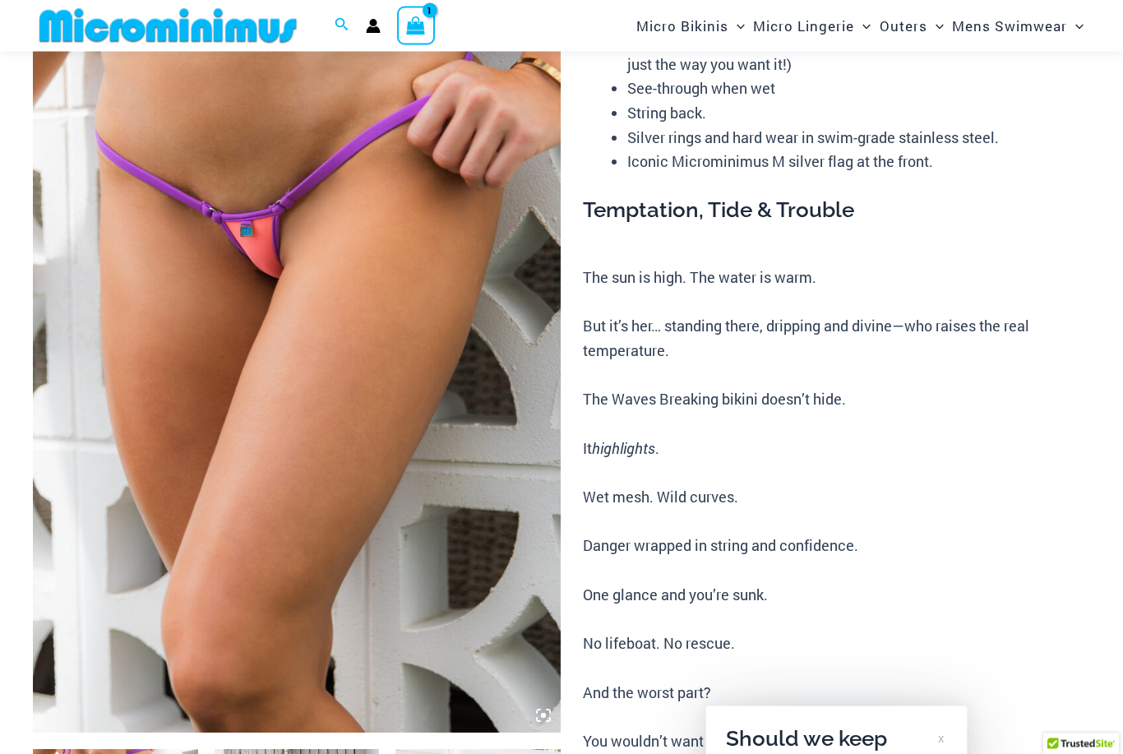
scroll to position [209, 0]
click at [385, 365] on img at bounding box center [297, 337] width 528 height 792
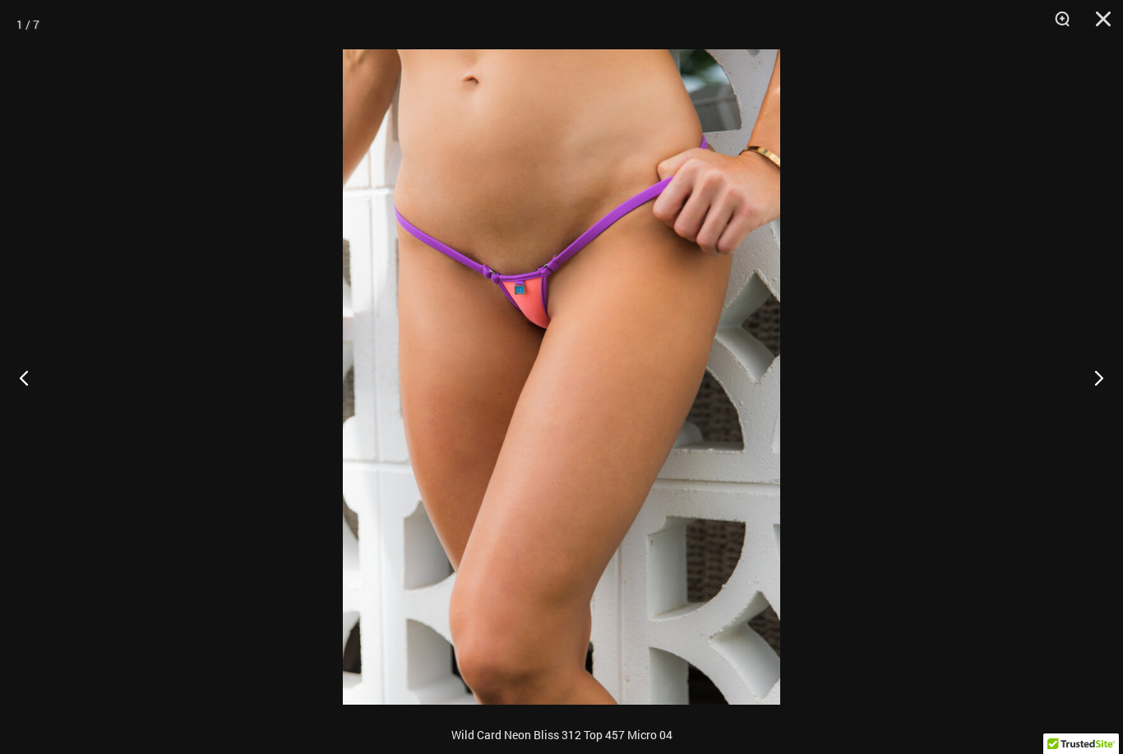
click at [1094, 379] on button "Next" at bounding box center [1092, 377] width 62 height 82
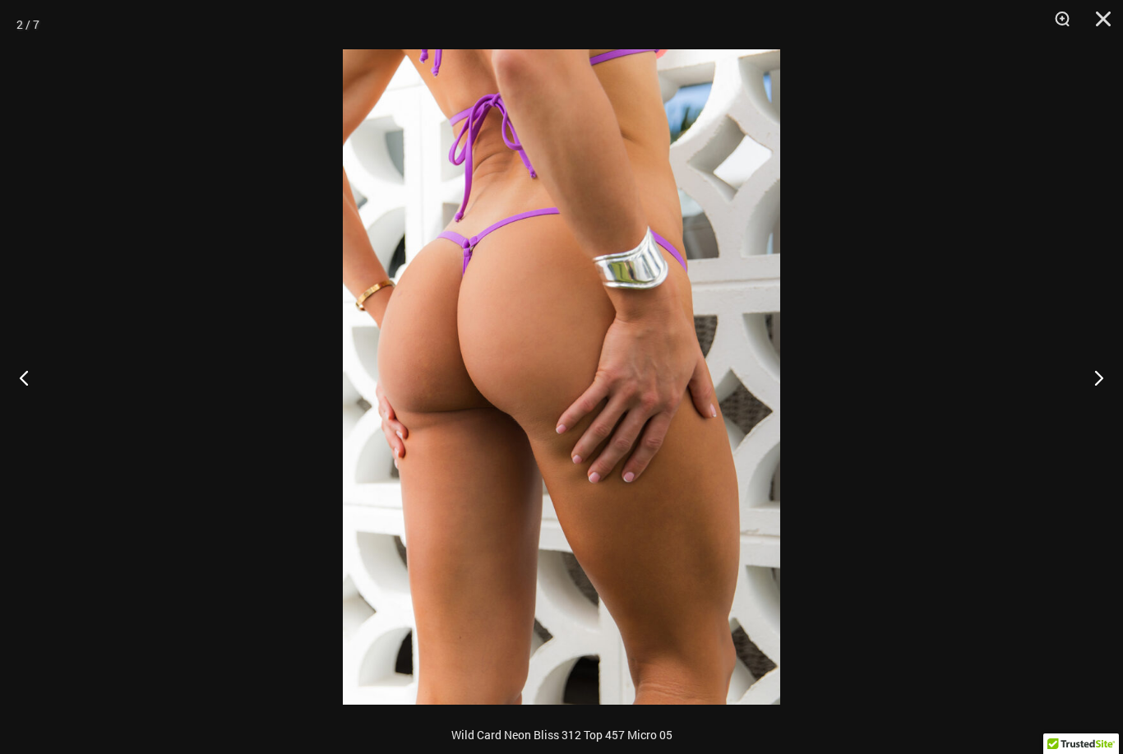
click at [1092, 380] on button "Next" at bounding box center [1092, 377] width 62 height 82
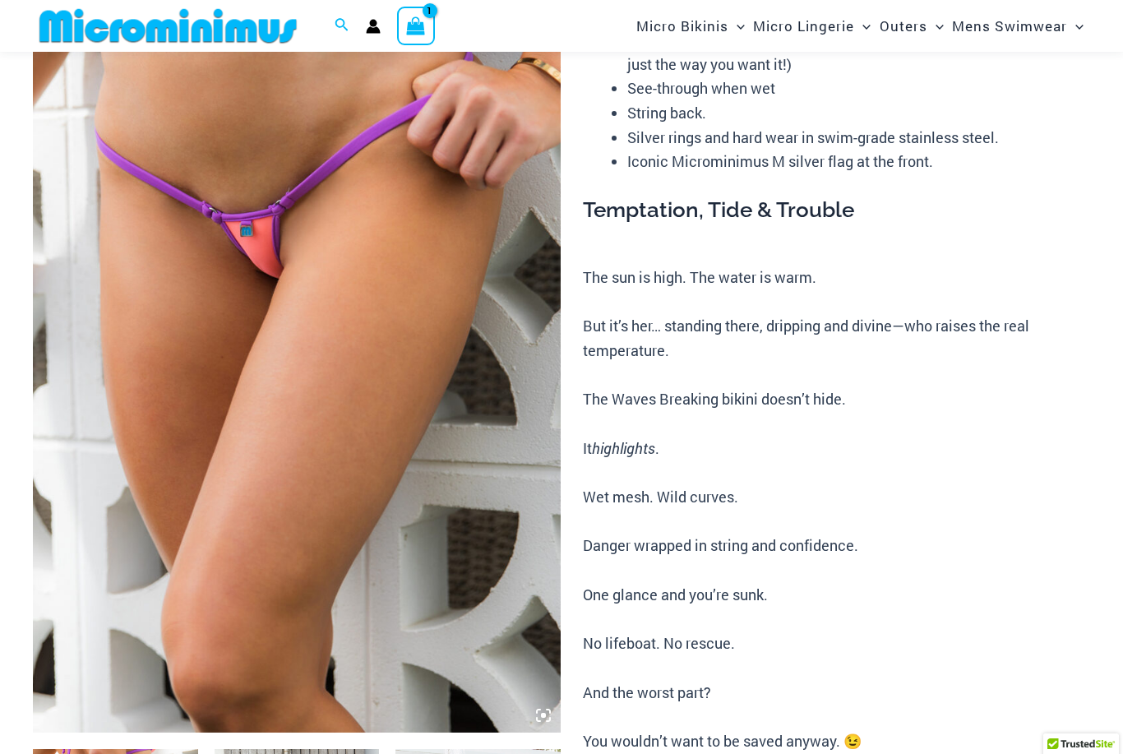
click at [403, 262] on img at bounding box center [297, 337] width 528 height 792
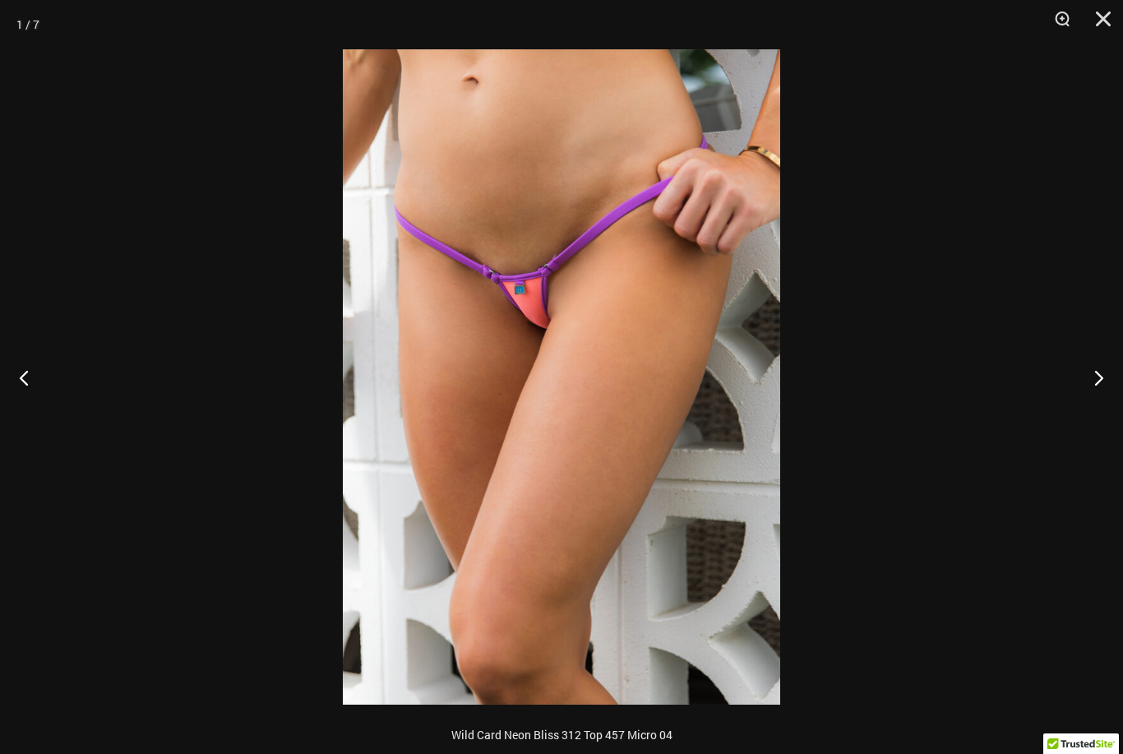
click at [1091, 390] on button "Next" at bounding box center [1092, 377] width 62 height 82
click at [1087, 389] on button "Next" at bounding box center [1092, 377] width 62 height 82
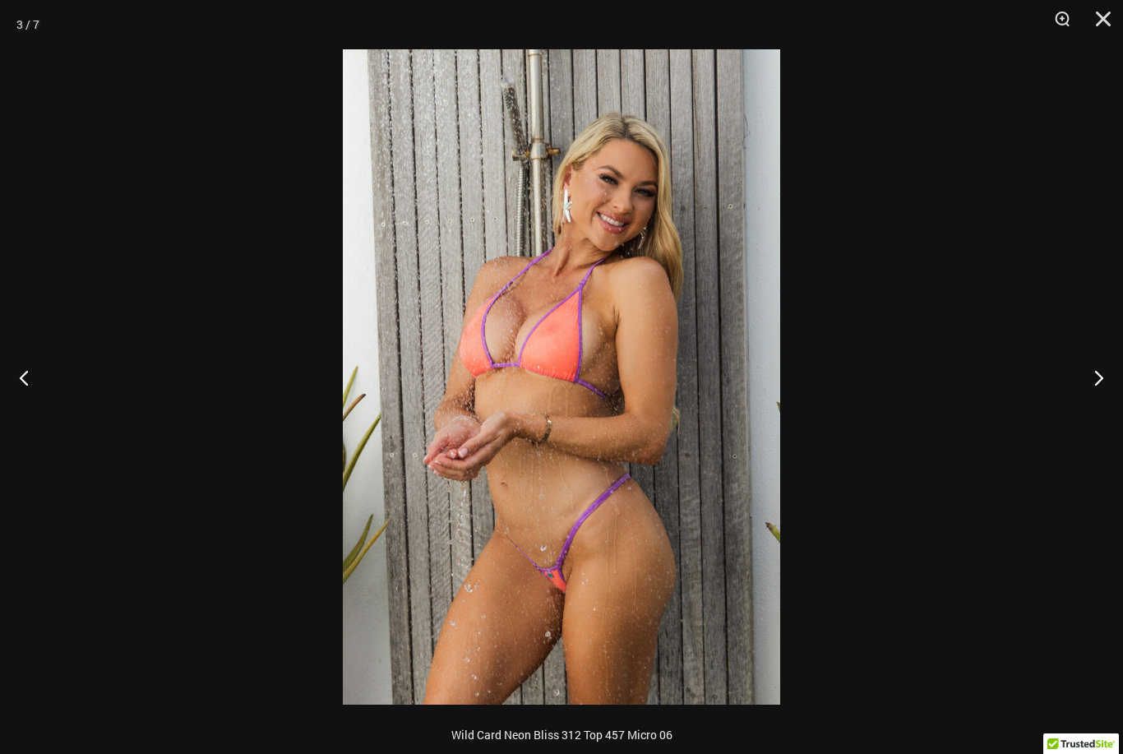
click at [1071, 387] on button "Next" at bounding box center [1092, 377] width 62 height 82
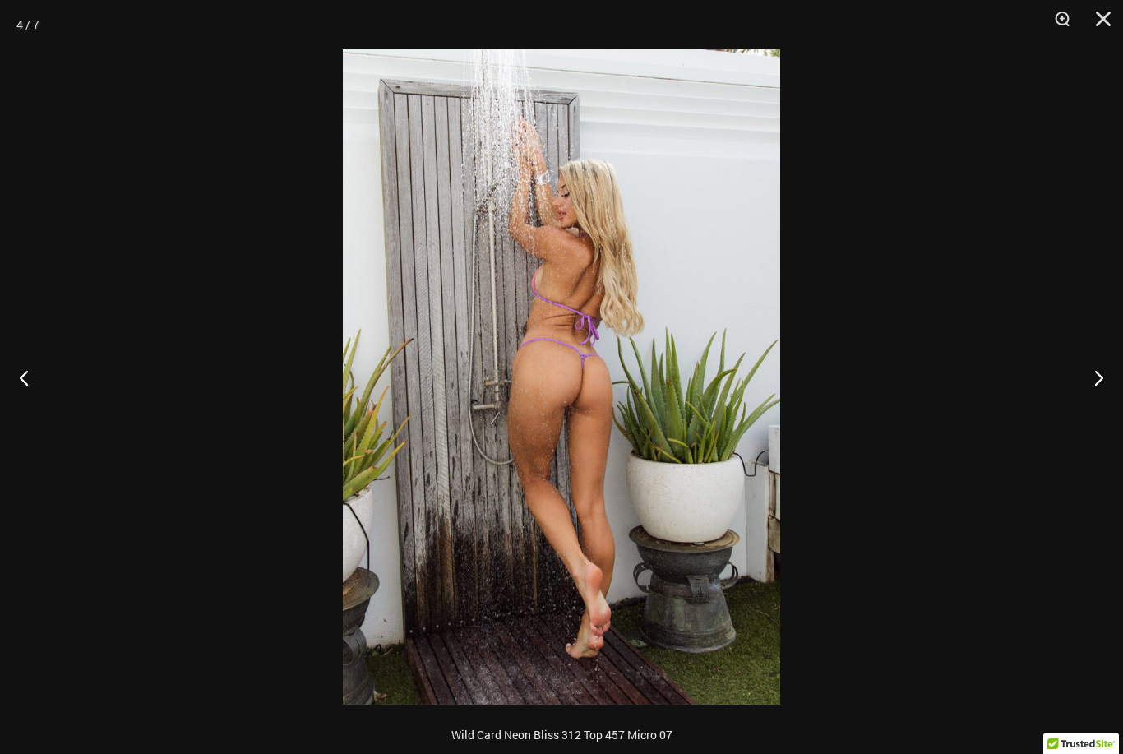
click at [1077, 381] on button "Next" at bounding box center [1092, 377] width 62 height 82
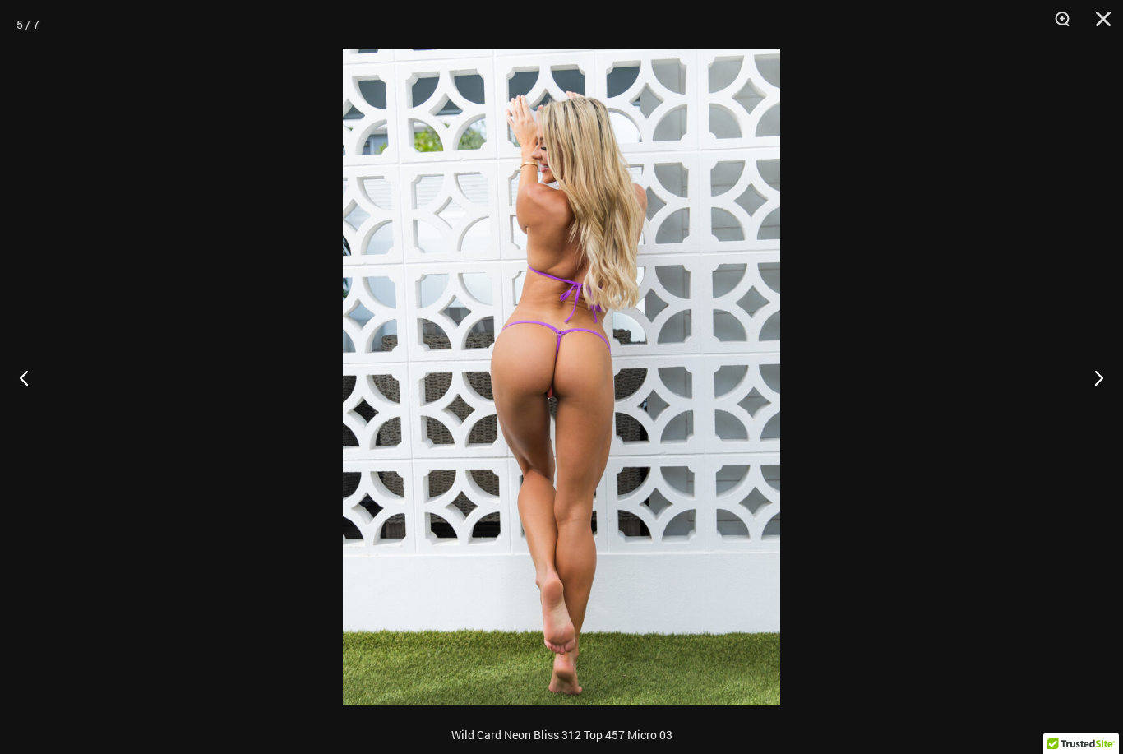
click at [1080, 385] on button "Next" at bounding box center [1092, 377] width 62 height 82
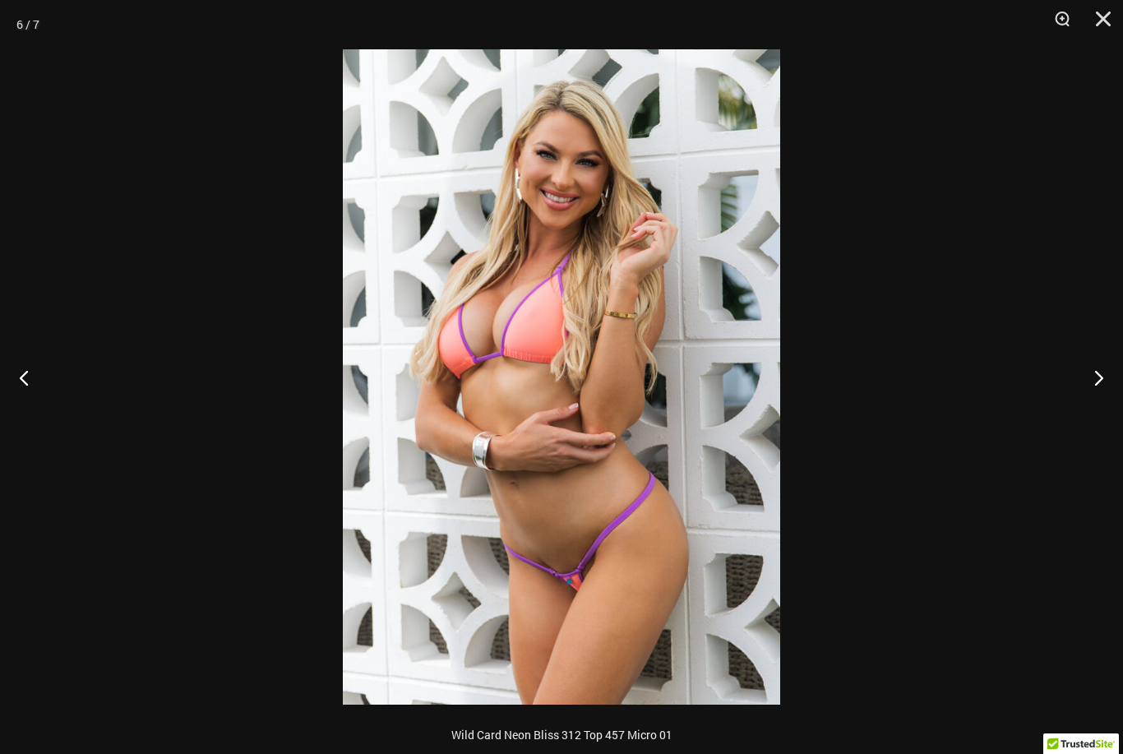
click at [1078, 385] on button "Next" at bounding box center [1092, 377] width 62 height 82
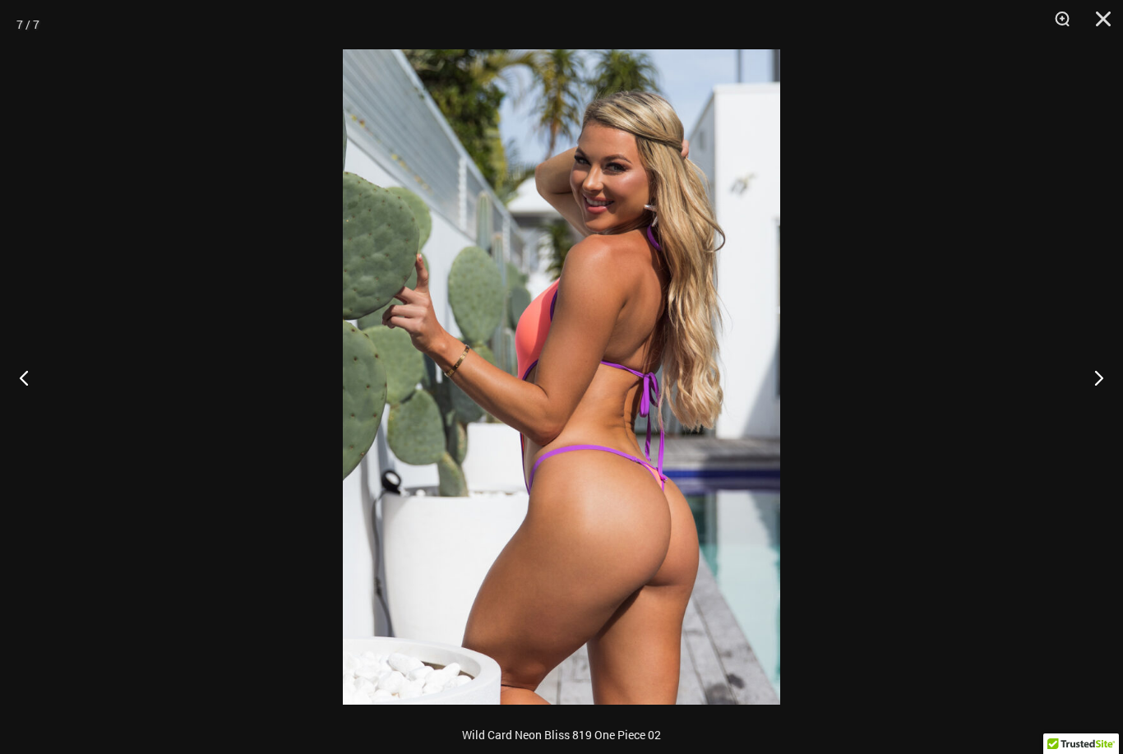
click at [1081, 383] on button "Next" at bounding box center [1092, 377] width 62 height 82
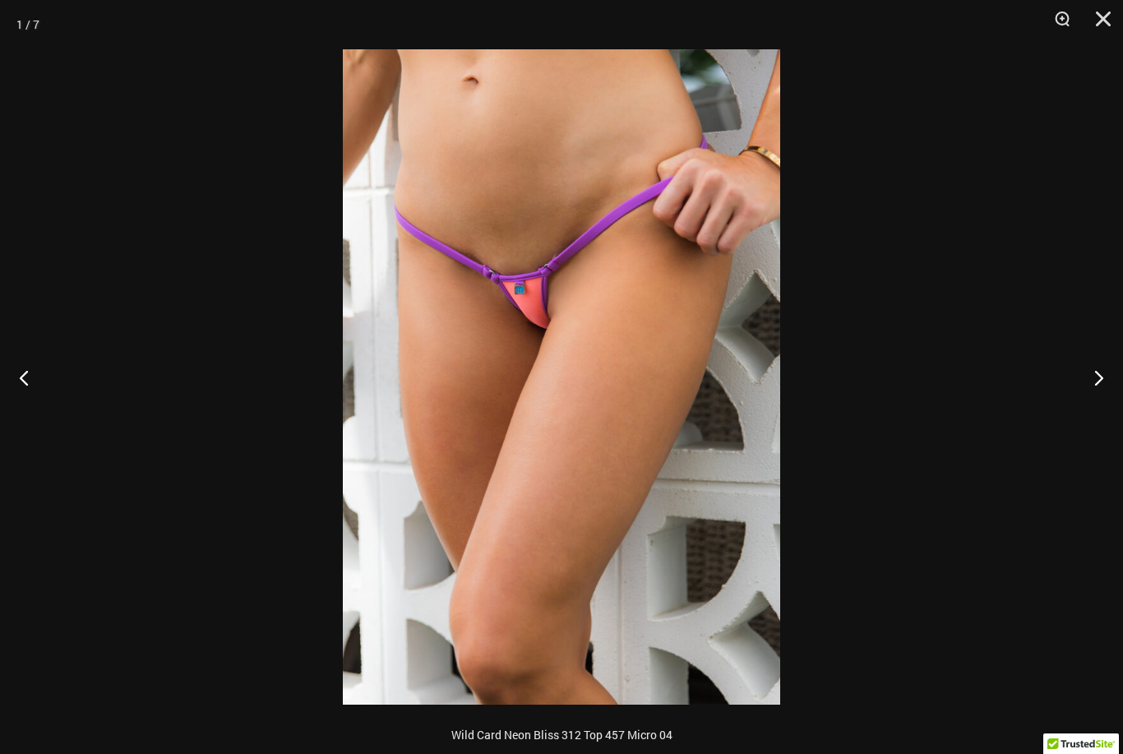
click at [1083, 372] on button "Next" at bounding box center [1092, 377] width 62 height 82
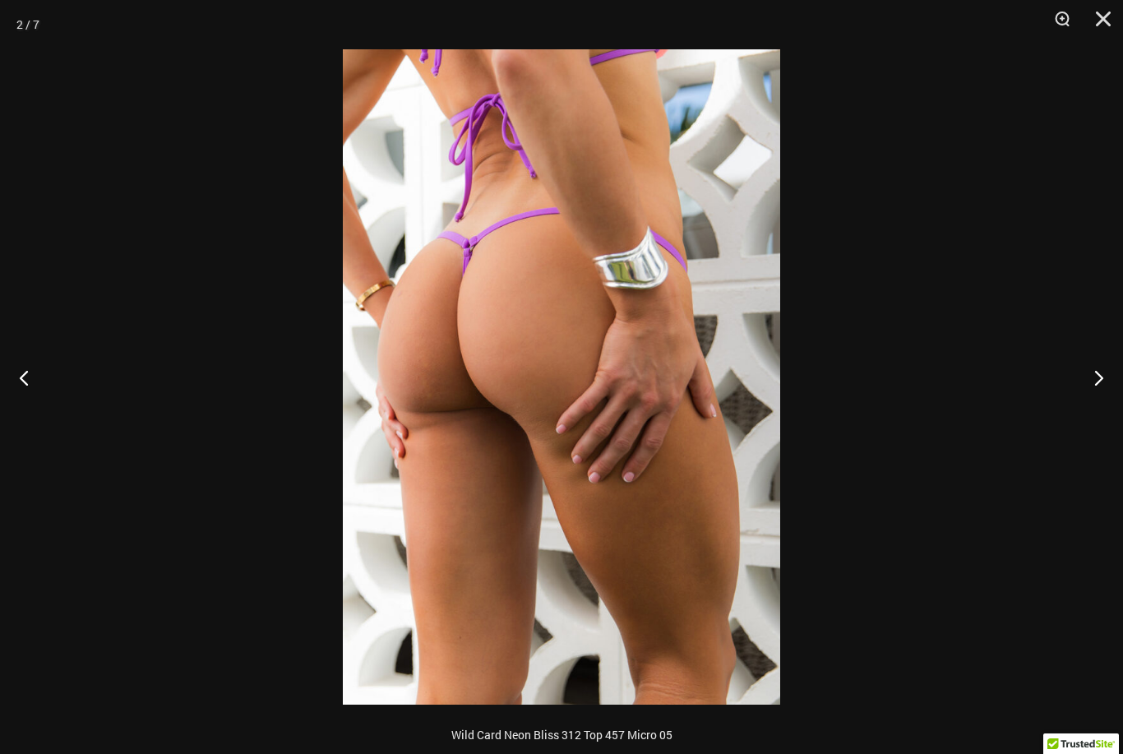
click at [1087, 377] on button "Next" at bounding box center [1092, 377] width 62 height 82
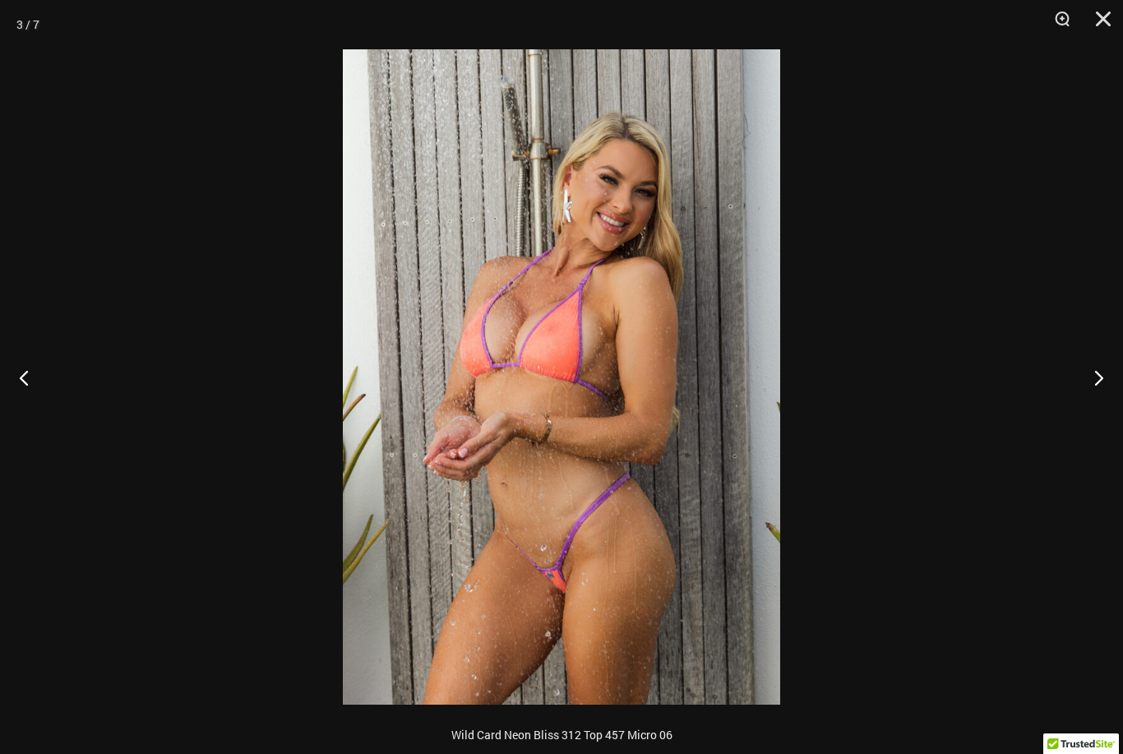
click at [1087, 378] on button "Next" at bounding box center [1092, 377] width 62 height 82
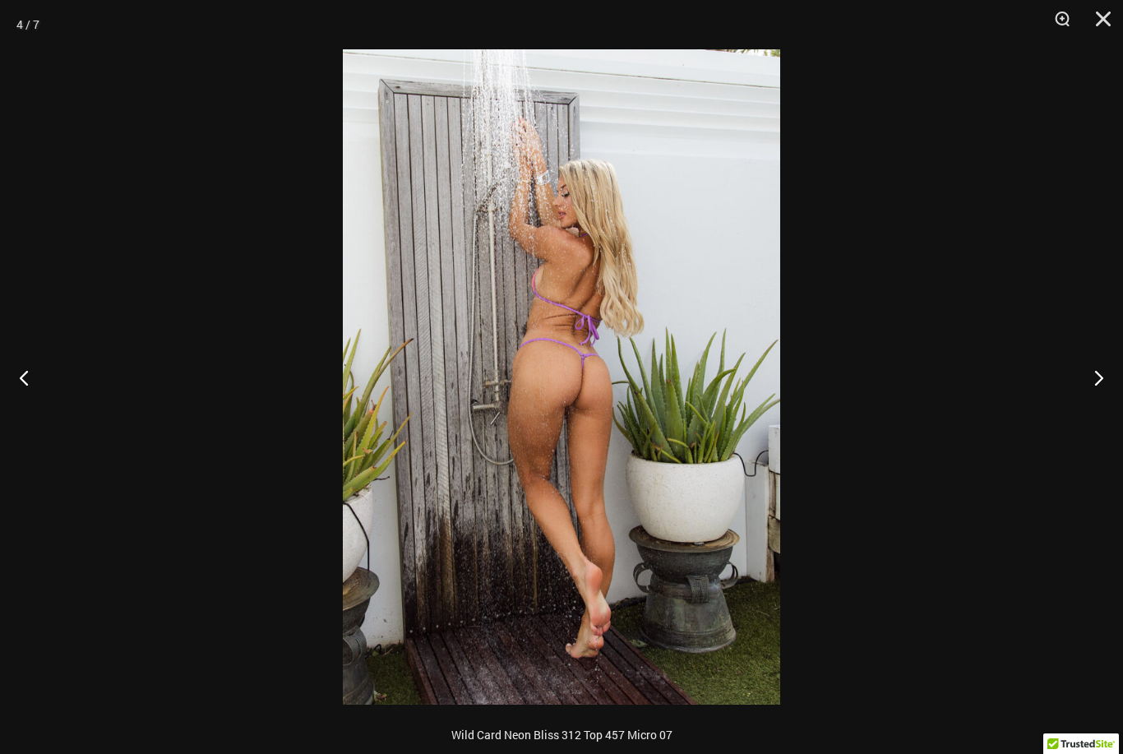
click at [1100, 24] on button "Close" at bounding box center [1097, 24] width 41 height 49
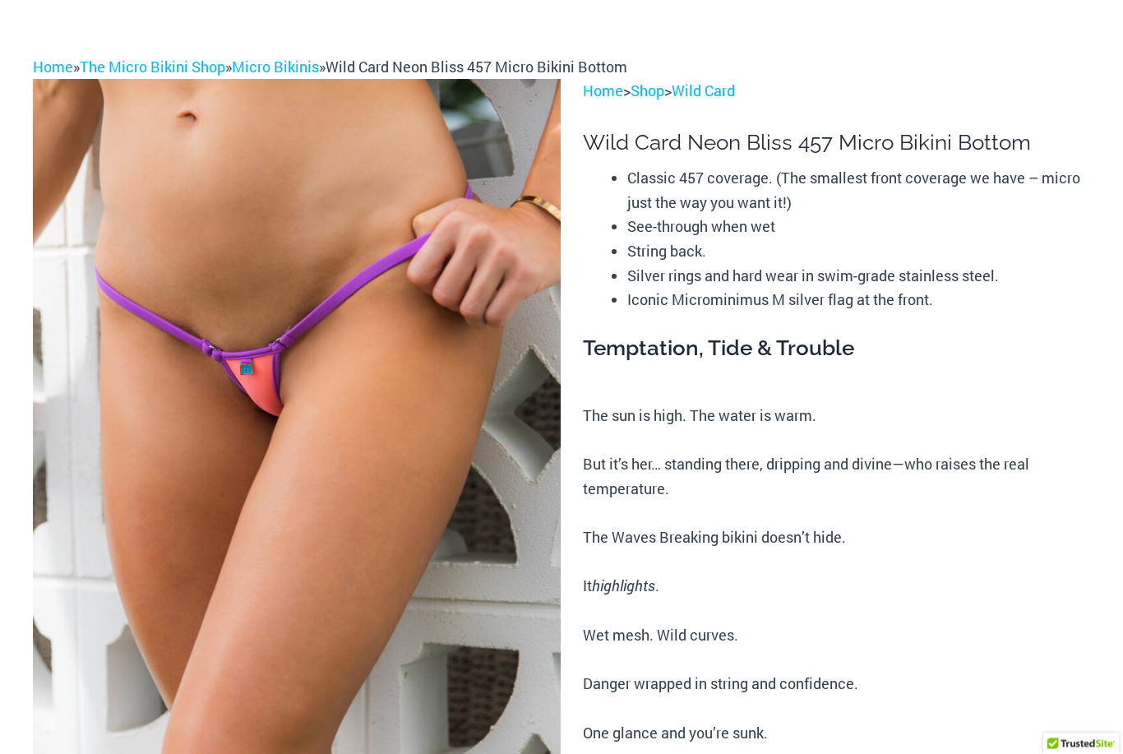
scroll to position [0, 0]
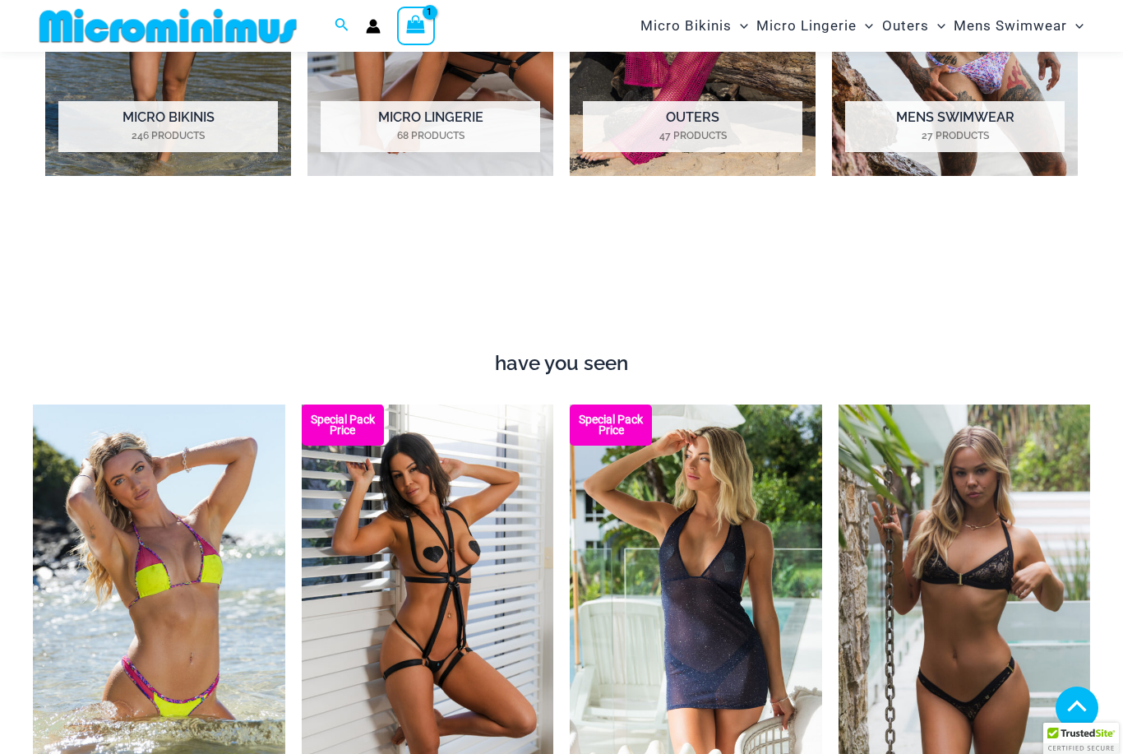
scroll to position [1236, 0]
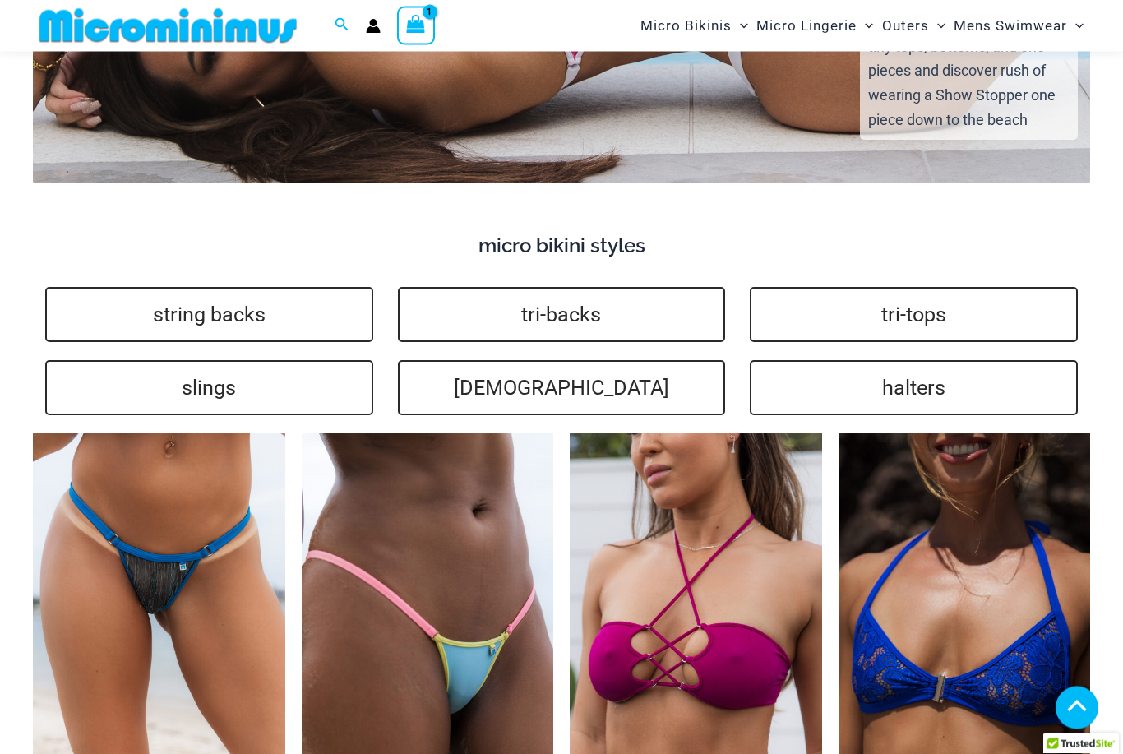
scroll to position [3466, 0]
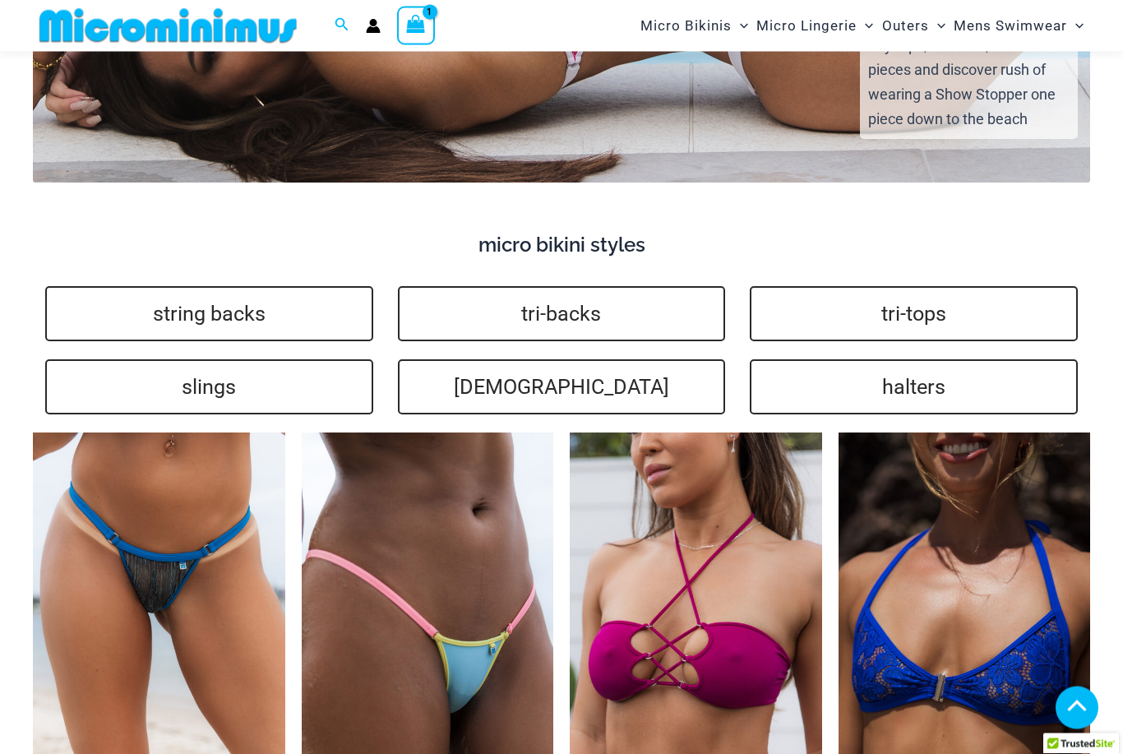
click at [279, 360] on link "slings" at bounding box center [209, 387] width 328 height 55
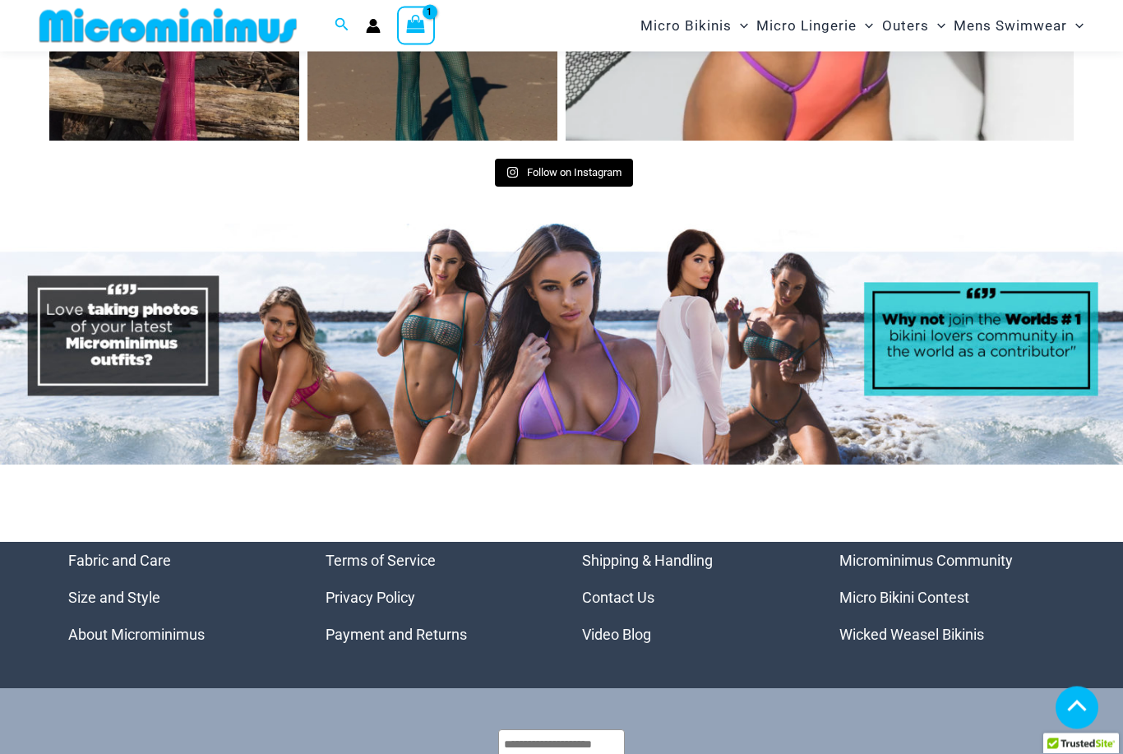
scroll to position [7299, 0]
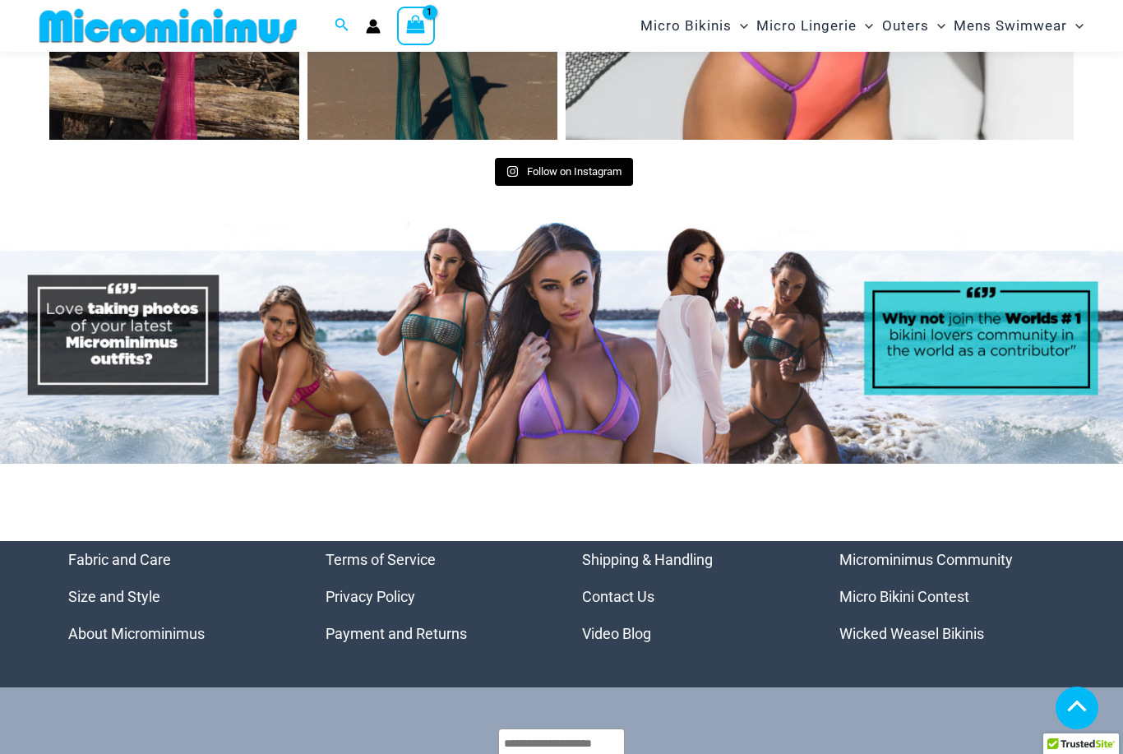
click at [594, 165] on span "Follow on Instagram" at bounding box center [574, 171] width 95 height 12
